Goal: Obtain resource: Download file/media

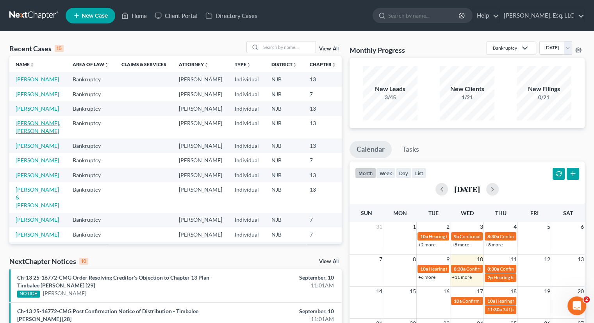
click at [23, 134] on link "[PERSON_NAME], [PERSON_NAME]" at bounding box center [38, 127] width 45 height 14
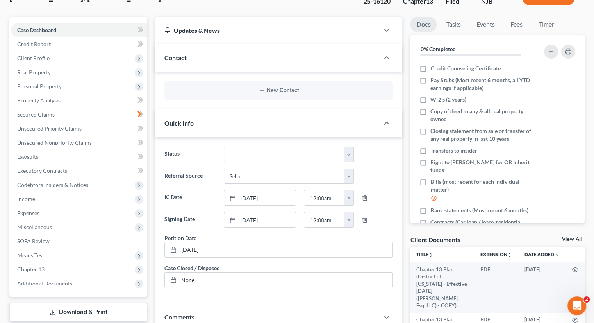
scroll to position [195, 0]
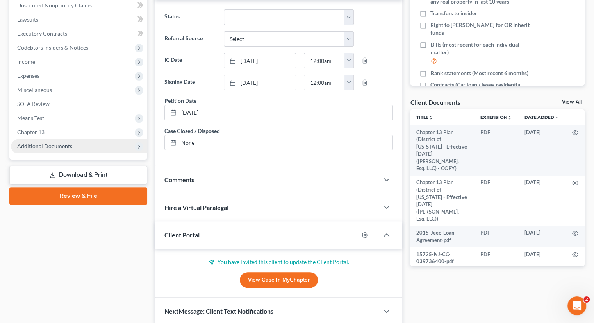
click at [47, 145] on span "Additional Documents" at bounding box center [44, 146] width 55 height 7
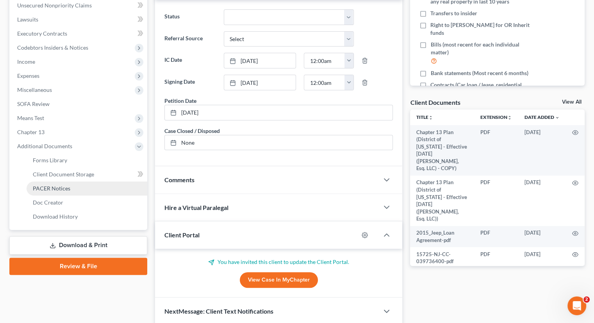
click at [52, 183] on link "PACER Notices" at bounding box center [87, 188] width 121 height 14
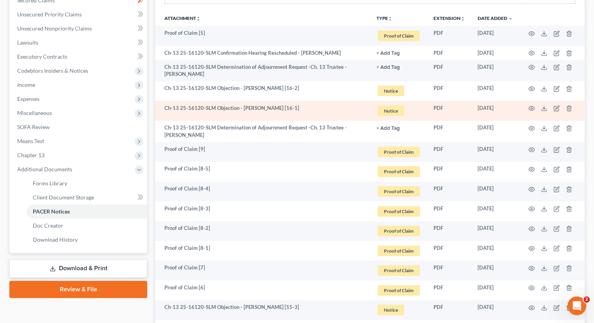
scroll to position [39, 0]
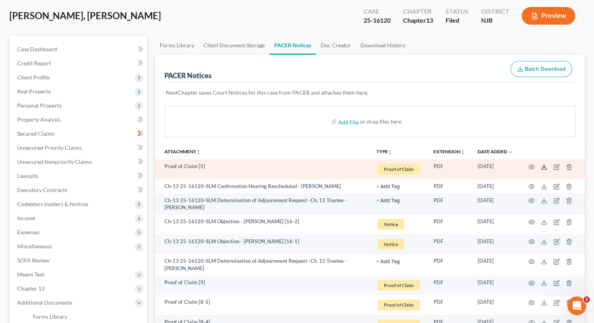
click at [545, 165] on icon at bounding box center [544, 167] width 6 height 6
click at [544, 165] on icon at bounding box center [544, 167] width 6 height 6
